Goal: Task Accomplishment & Management: Complete application form

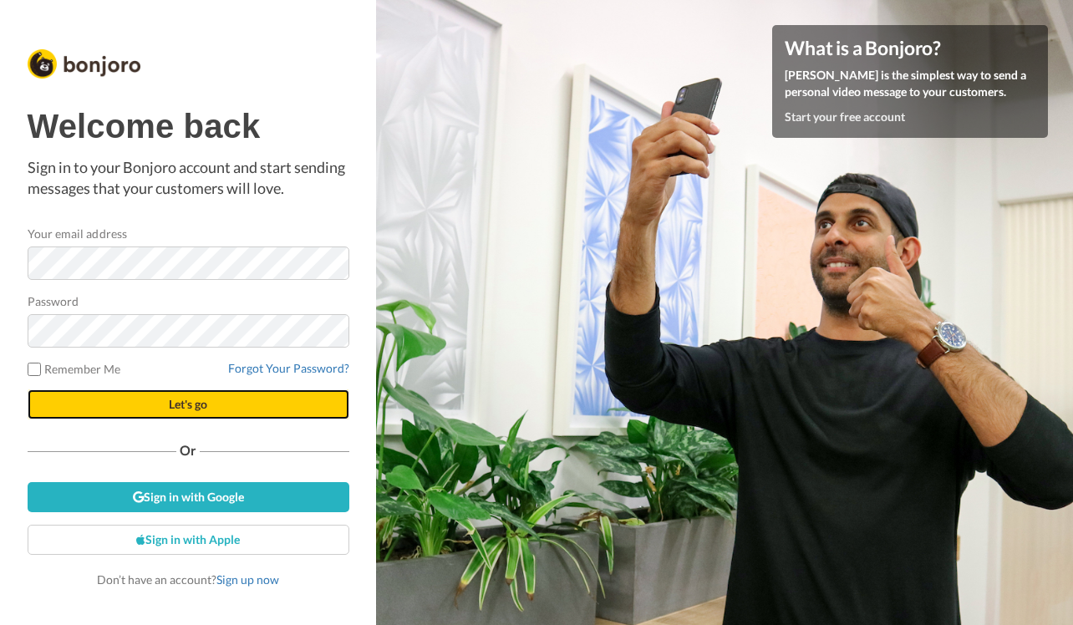
click at [172, 398] on span "Let's go" at bounding box center [188, 404] width 38 height 14
